Goal: Information Seeking & Learning: Learn about a topic

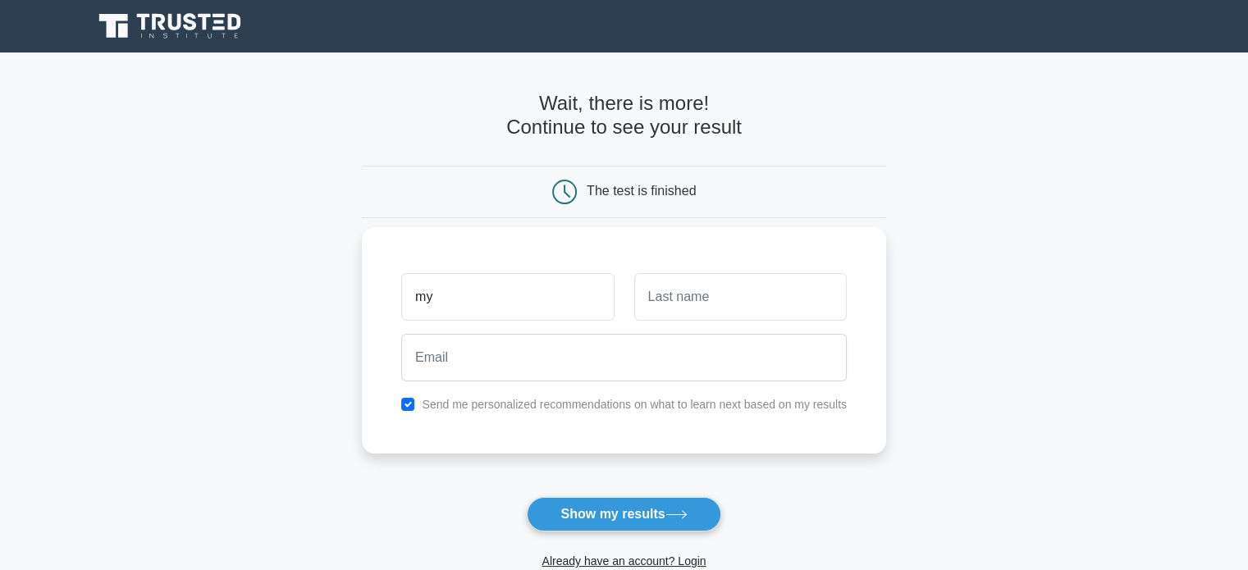
type input "my"
click at [669, 294] on input "text" at bounding box center [740, 297] width 212 height 48
type input "ismail"
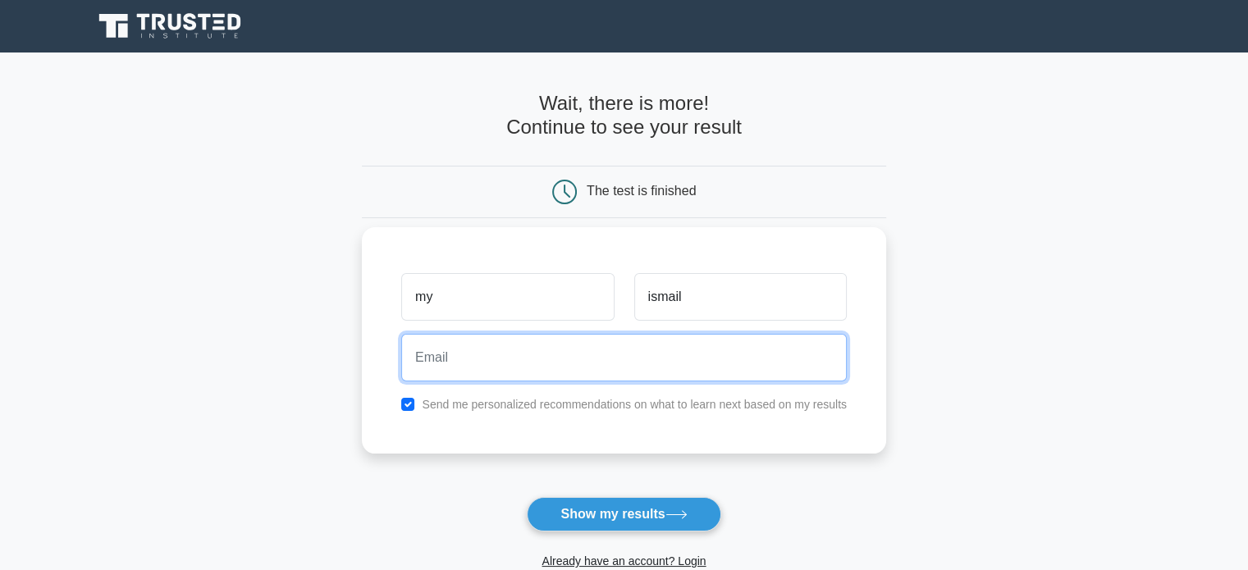
click at [535, 371] on input "email" at bounding box center [623, 358] width 445 height 48
type input "[EMAIL_ADDRESS][DOMAIN_NAME]"
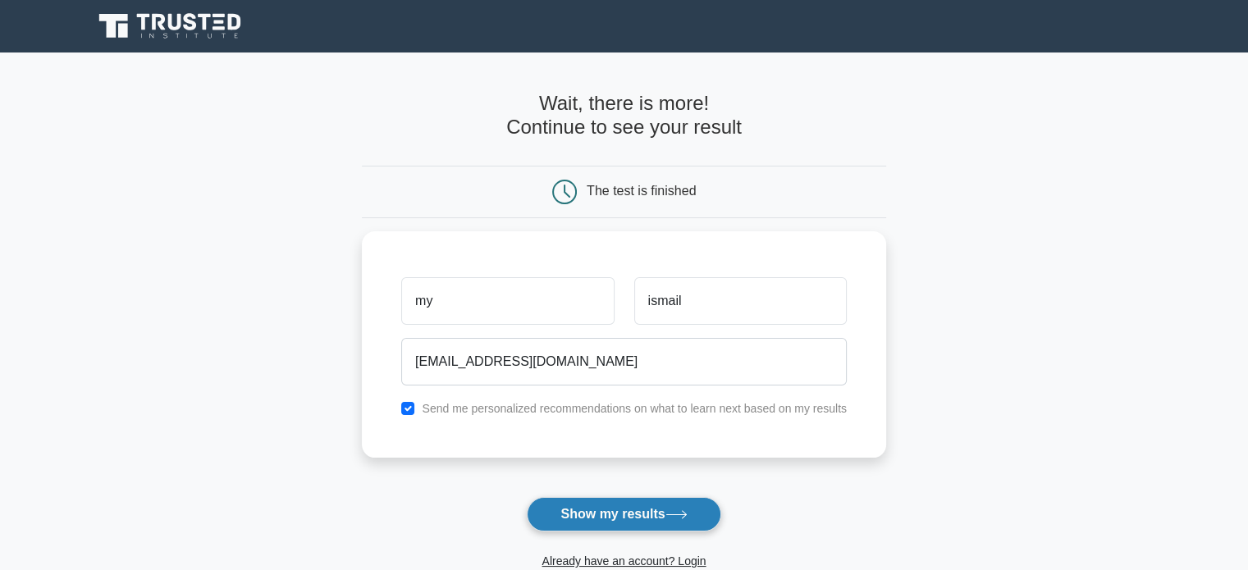
click at [592, 508] on button "Show my results" at bounding box center [624, 514] width 194 height 34
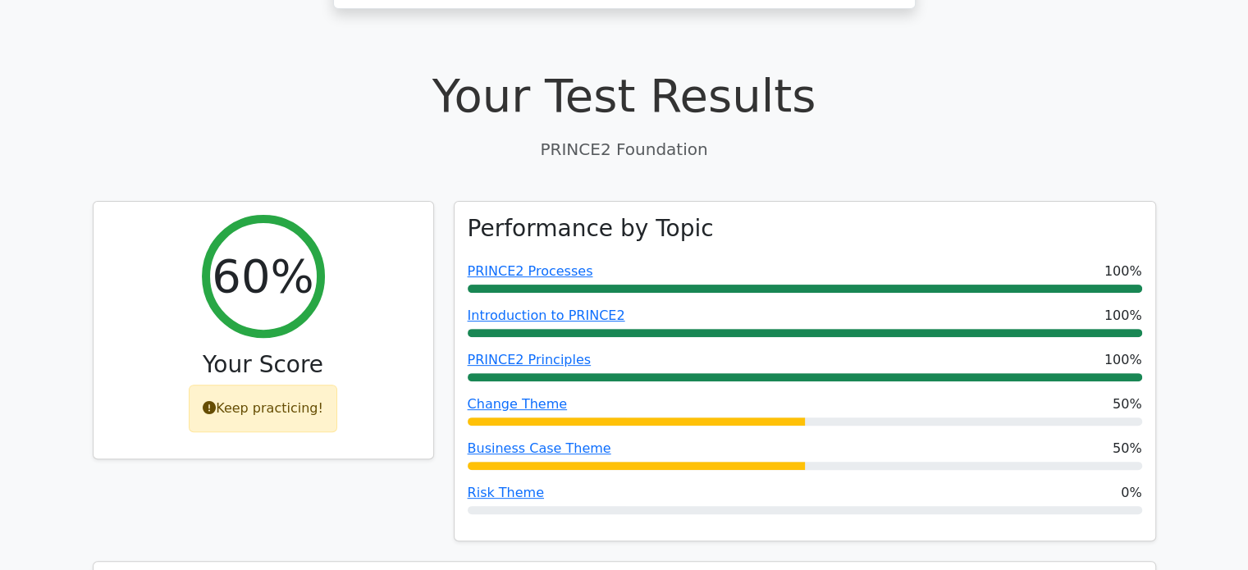
scroll to position [492, 0]
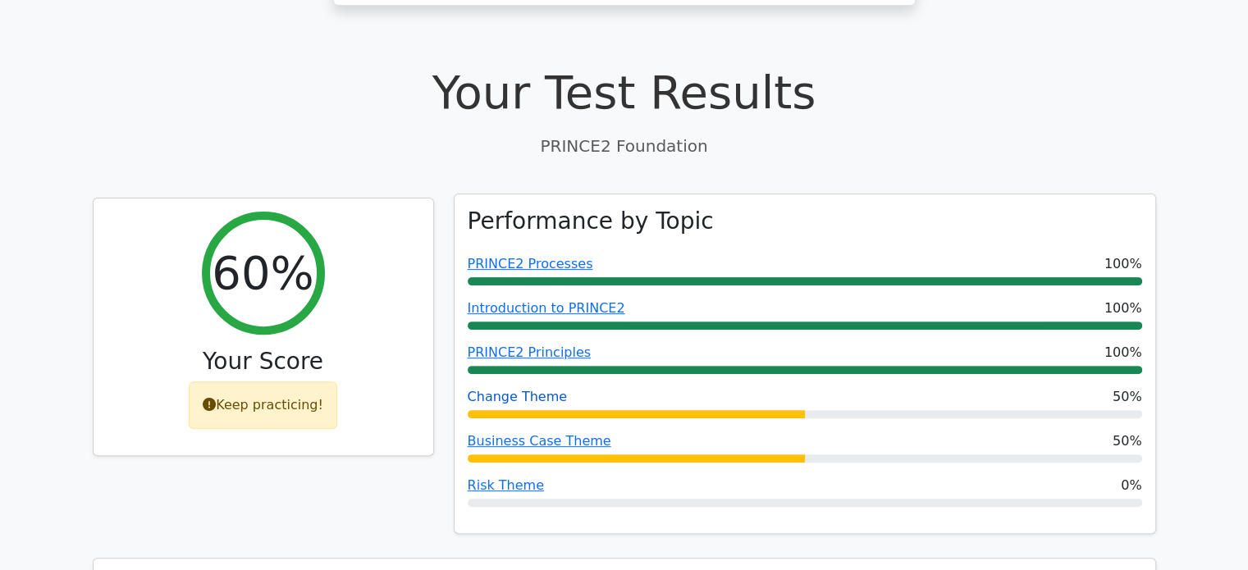
click at [504, 389] on link "Change Theme" at bounding box center [518, 397] width 100 height 16
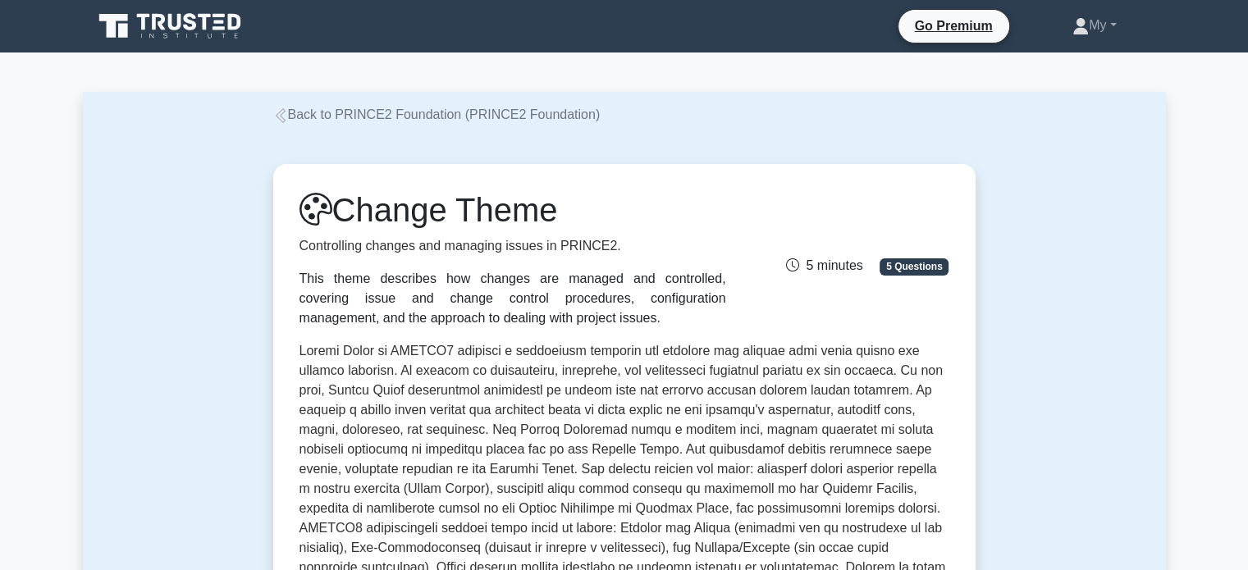
click at [169, 24] on icon at bounding box center [174, 22] width 13 height 16
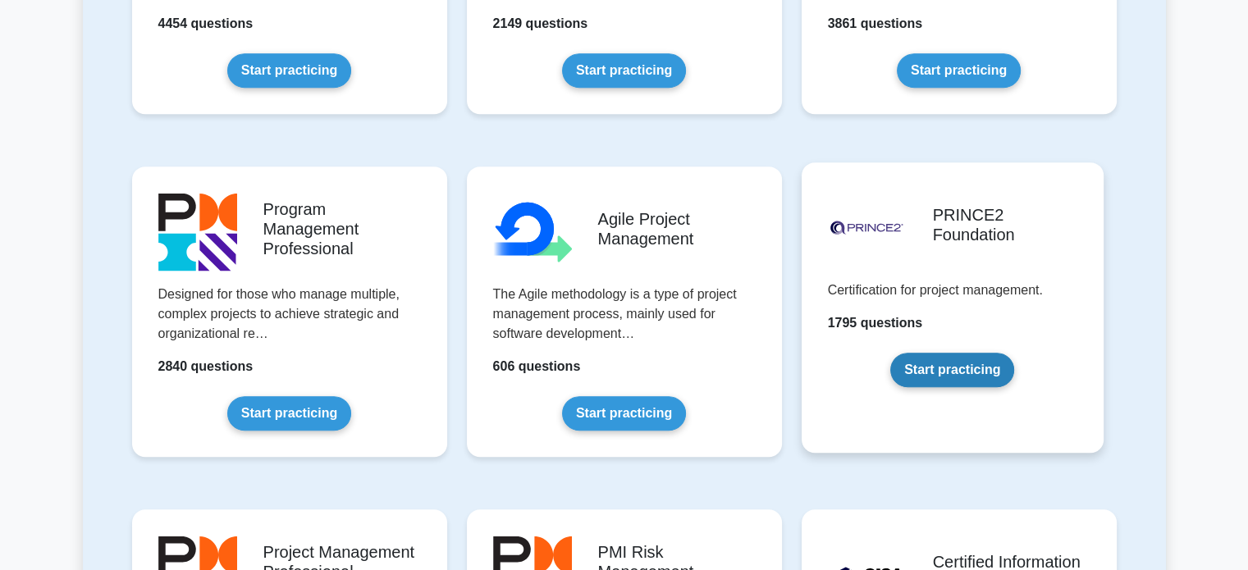
scroll to position [902, 0]
click at [976, 352] on link "Start practicing" at bounding box center [952, 369] width 124 height 34
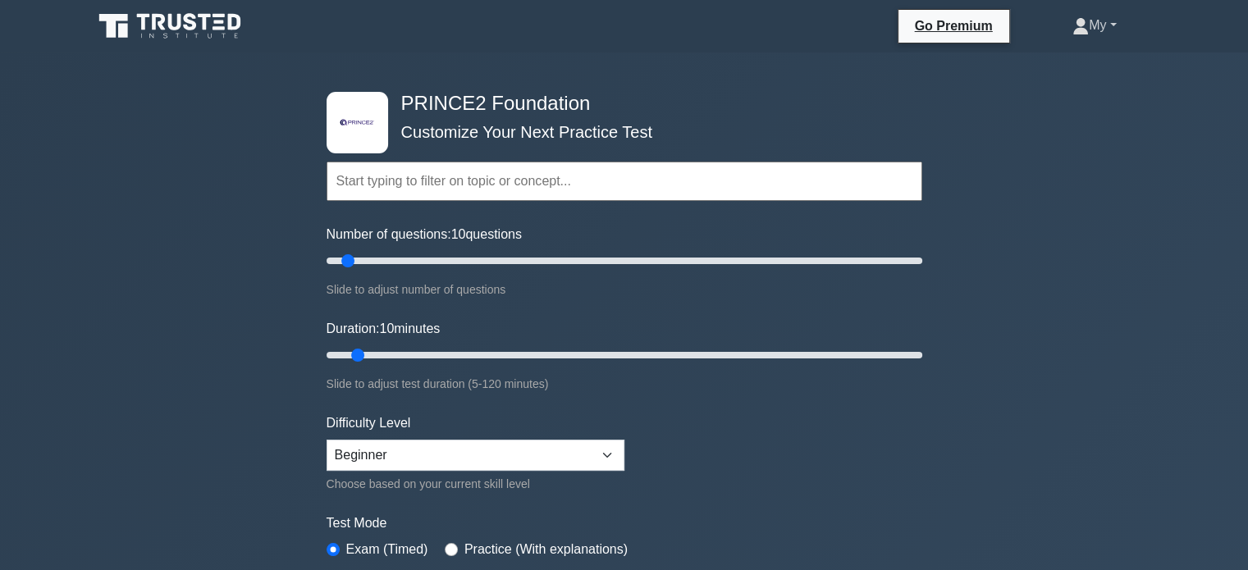
click at [1104, 32] on link "My" at bounding box center [1094, 25] width 122 height 33
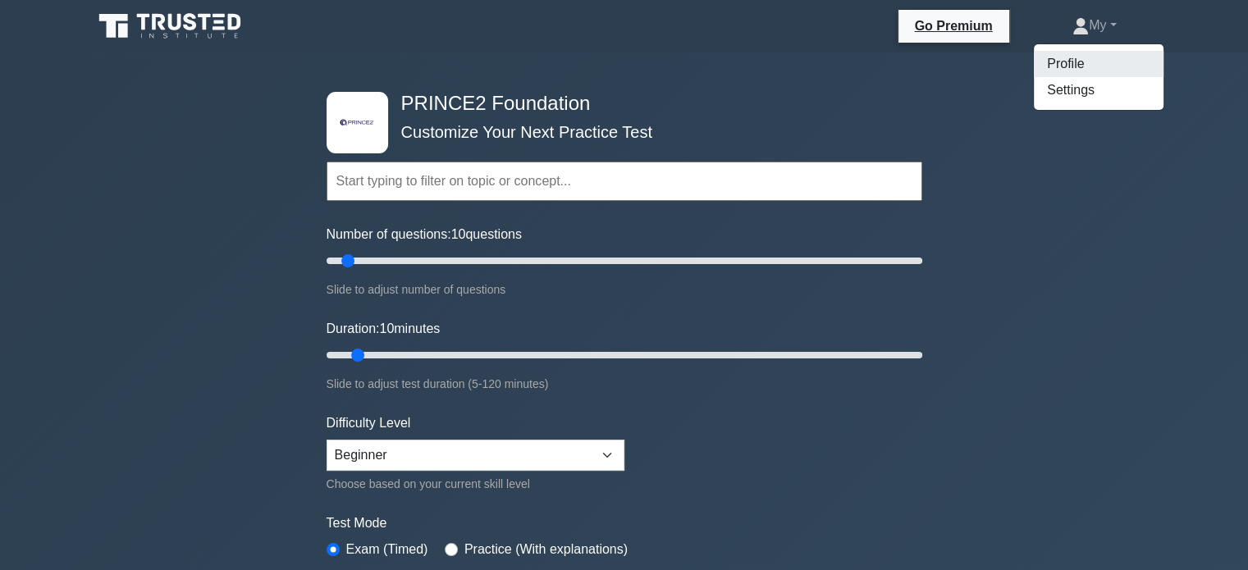
click at [1047, 65] on link "Profile" at bounding box center [1099, 64] width 130 height 26
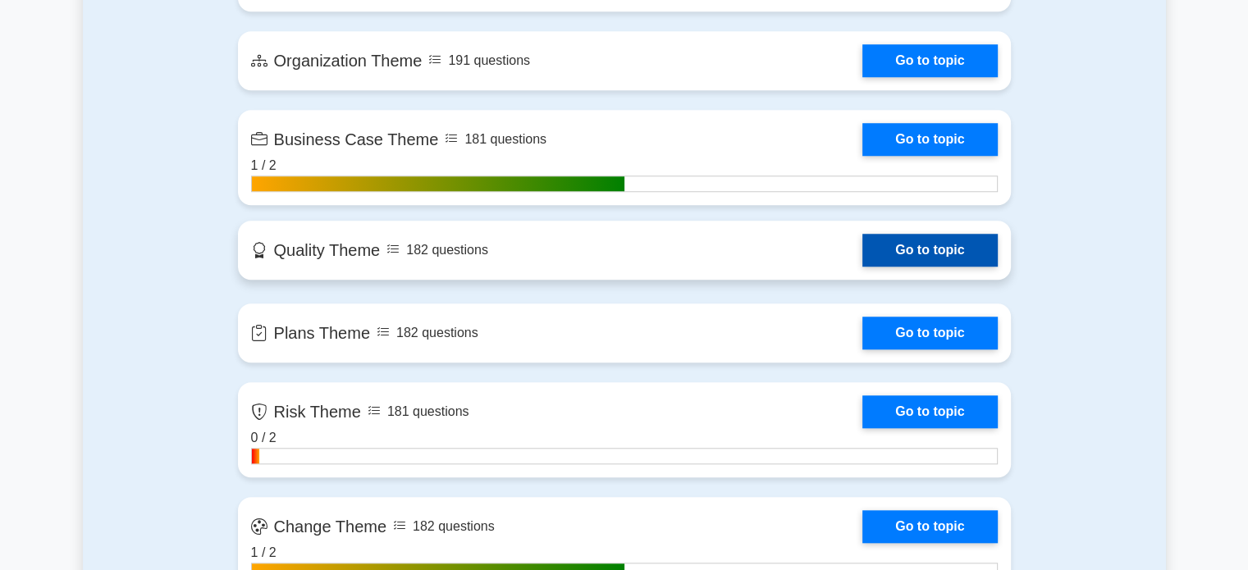
scroll to position [984, 0]
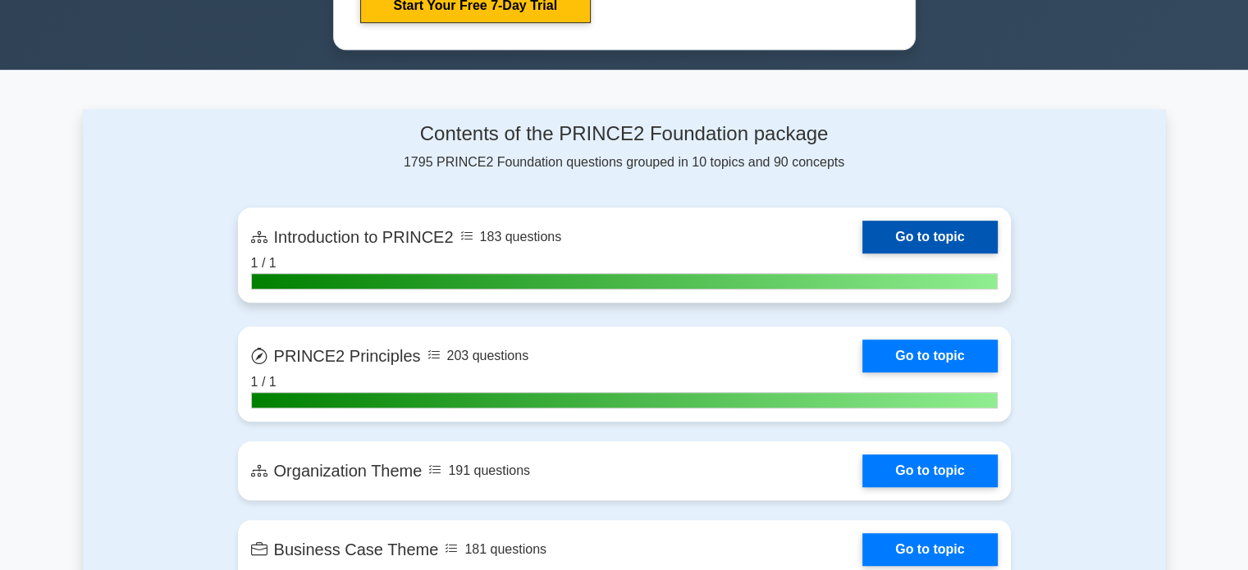
click at [910, 239] on link "Go to topic" at bounding box center [929, 237] width 135 height 33
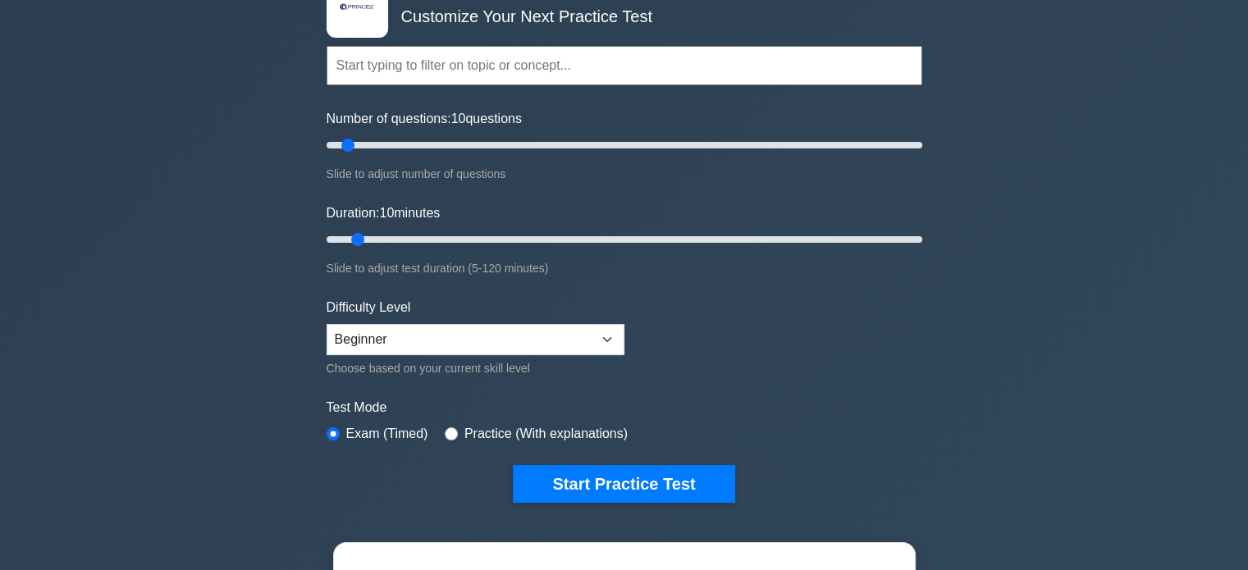
scroll to position [328, 0]
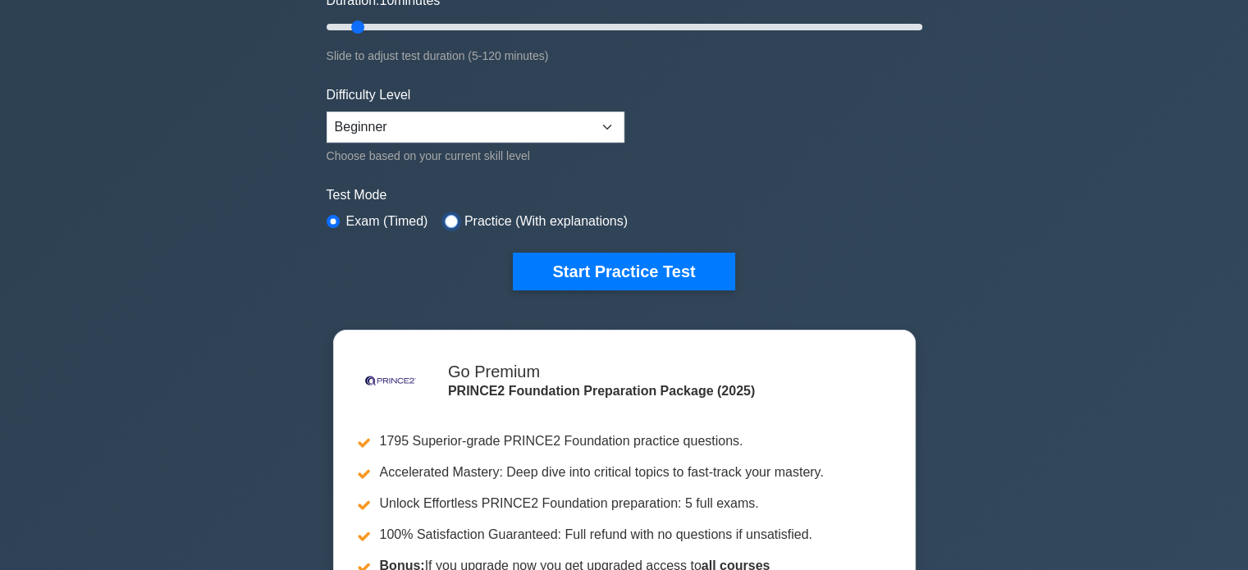
click at [446, 219] on input "radio" at bounding box center [451, 221] width 13 height 13
radio input "true"
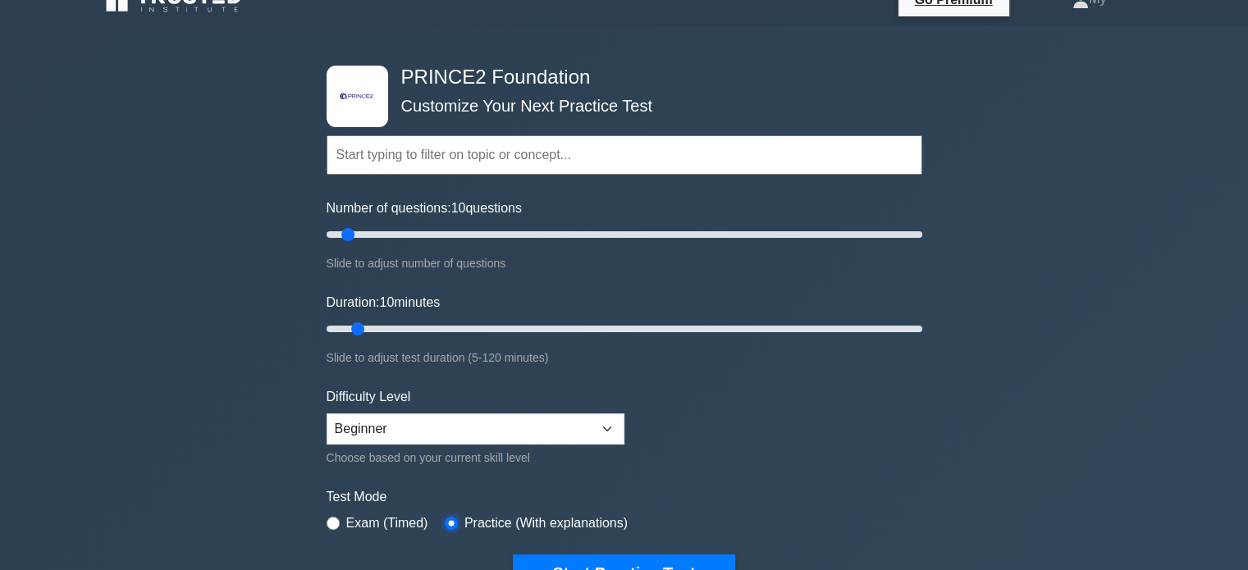
scroll to position [0, 0]
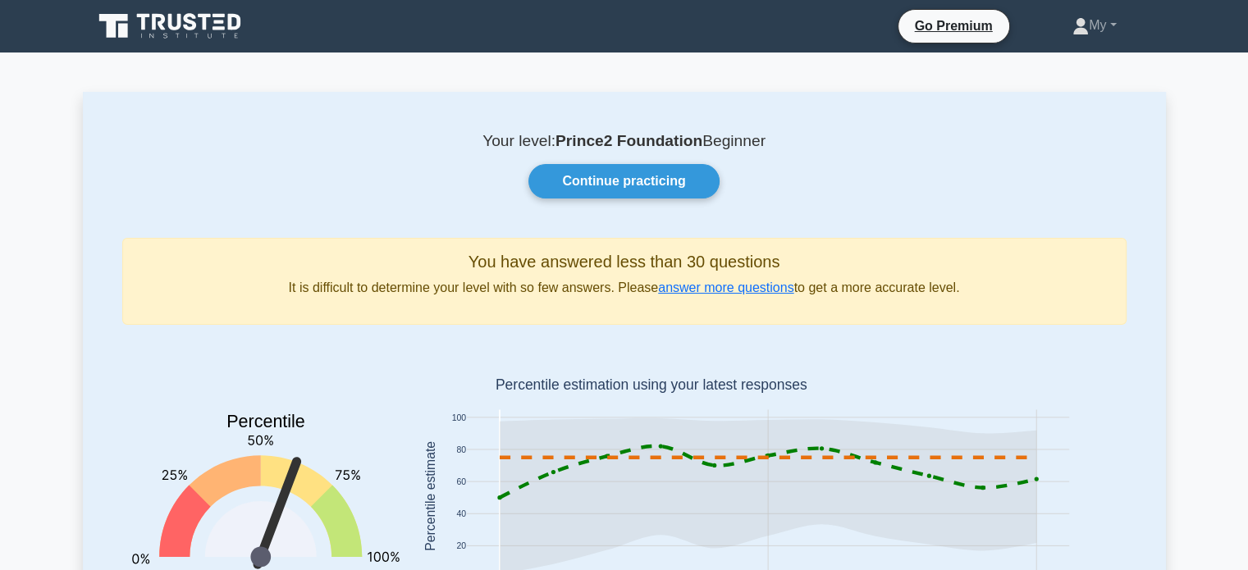
drag, startPoint x: 0, startPoint y: 0, endPoint x: 1045, endPoint y: 91, distance: 1049.0
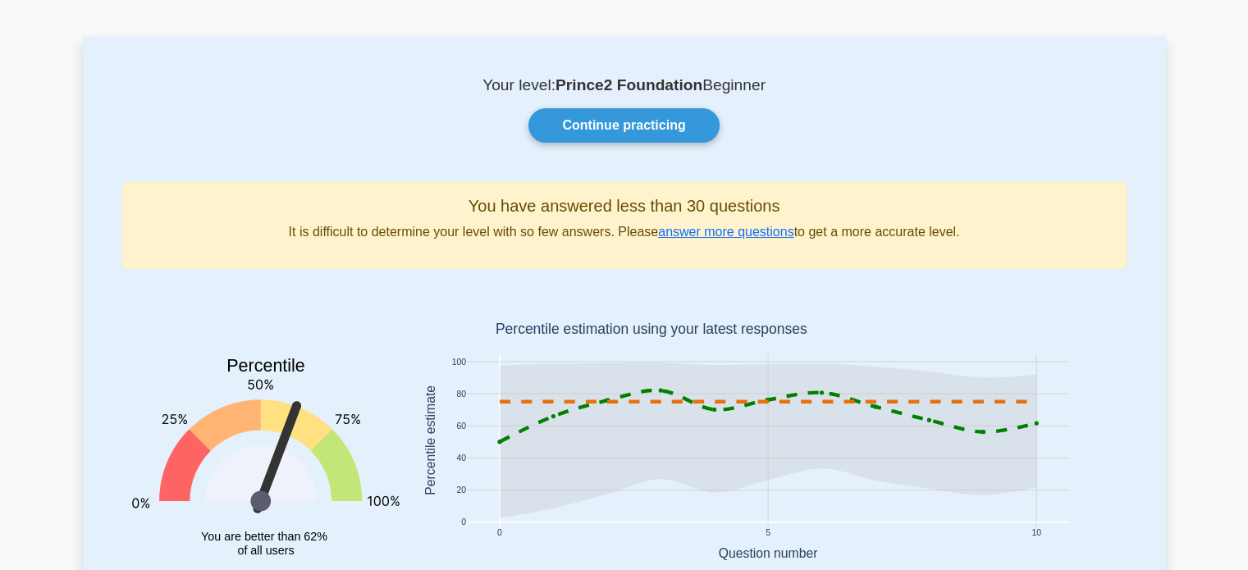
scroll to position [82, 0]
